Goal: Check status

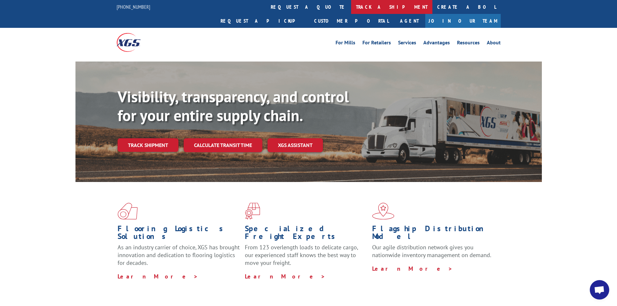
click at [351, 7] on link "track a shipment" at bounding box center [391, 7] width 81 height 14
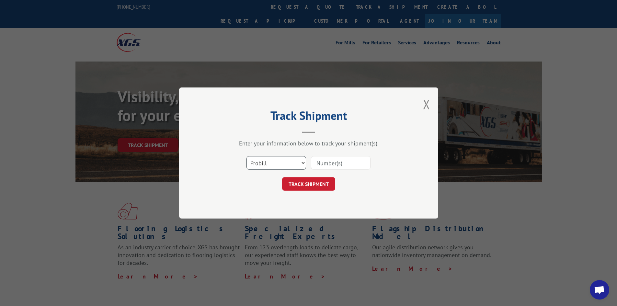
click at [304, 163] on select "Select category... Probill BOL PO" at bounding box center [277, 163] width 60 height 14
select select "po"
click at [247, 156] on select "Select category... Probill BOL PO" at bounding box center [277, 163] width 60 height 14
click at [326, 162] on input at bounding box center [341, 163] width 60 height 14
type input "021560"
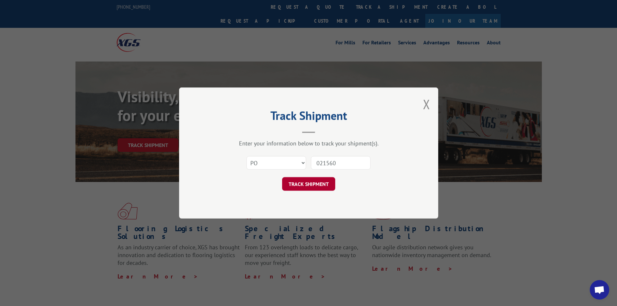
click at [306, 183] on button "TRACK SHIPMENT" at bounding box center [308, 184] width 53 height 14
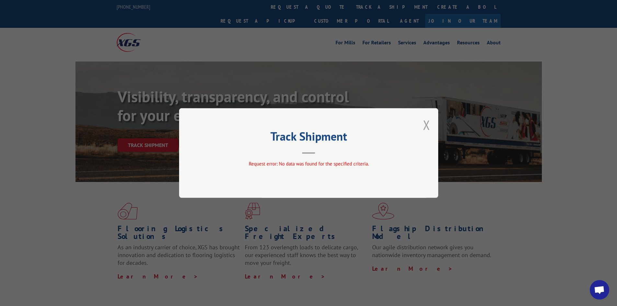
click at [425, 123] on button "Close modal" at bounding box center [426, 124] width 7 height 17
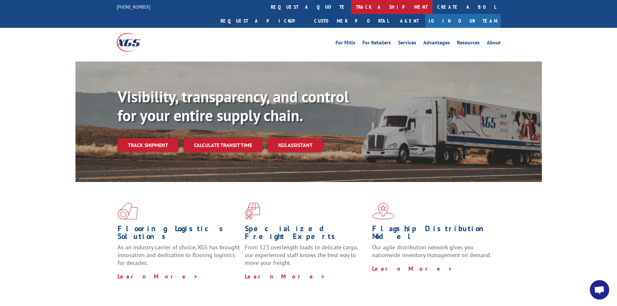
click at [351, 8] on link "track a shipment" at bounding box center [391, 7] width 81 height 14
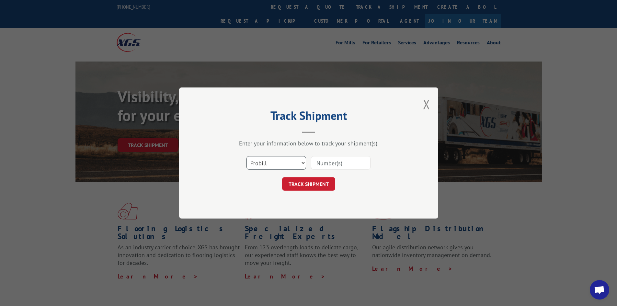
click at [303, 163] on select "Select category... Probill BOL PO" at bounding box center [277, 163] width 60 height 14
select select "po"
click at [247, 156] on select "Select category... Probill BOL PO" at bounding box center [277, 163] width 60 height 14
click at [328, 163] on input at bounding box center [341, 163] width 60 height 14
type input "21560"
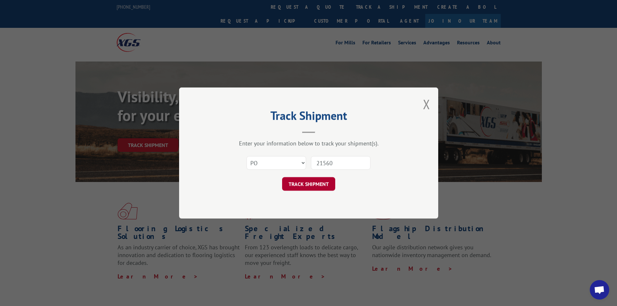
click at [303, 185] on button "TRACK SHIPMENT" at bounding box center [308, 184] width 53 height 14
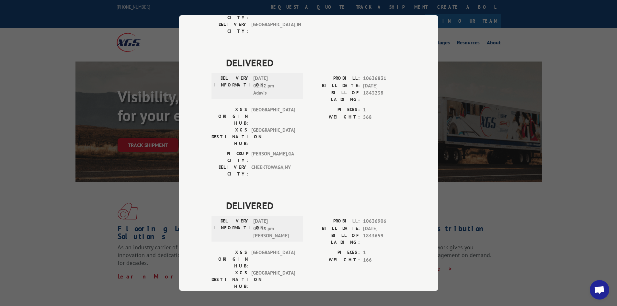
scroll to position [583, 0]
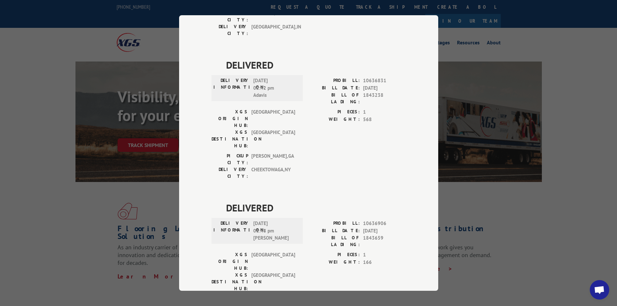
click at [284, 4] on div "Track Shipment DELIVERED DELIVERY INFORMATION: PROBILL: 9650455 BILL DATE: [DAT…" at bounding box center [308, 153] width 617 height 306
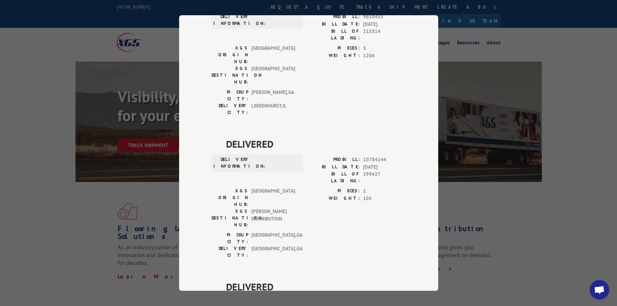
scroll to position [0, 0]
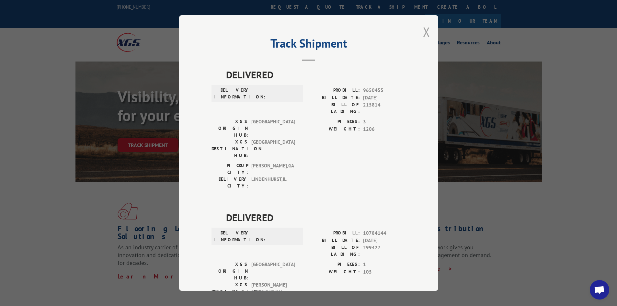
click at [424, 30] on button "Close modal" at bounding box center [426, 31] width 7 height 17
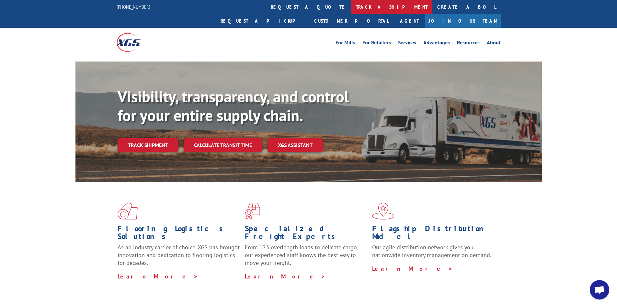
click at [351, 6] on link "track a shipment" at bounding box center [391, 7] width 81 height 14
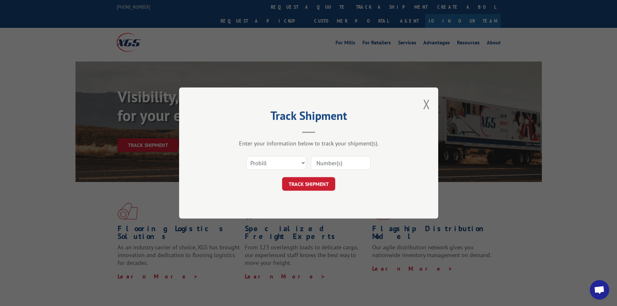
click at [325, 164] on input at bounding box center [341, 163] width 60 height 14
type input "16934900"
click at [309, 185] on button "TRACK SHIPMENT" at bounding box center [308, 184] width 53 height 14
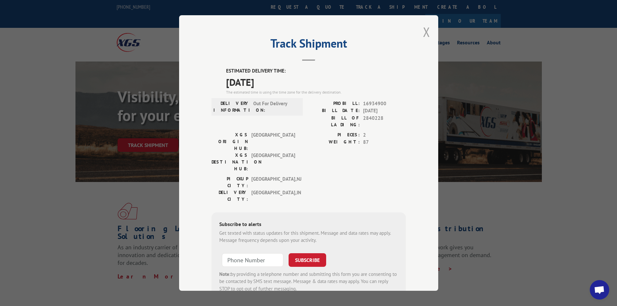
click at [423, 31] on button "Close modal" at bounding box center [426, 31] width 7 height 17
